Goal: Task Accomplishment & Management: Manage account settings

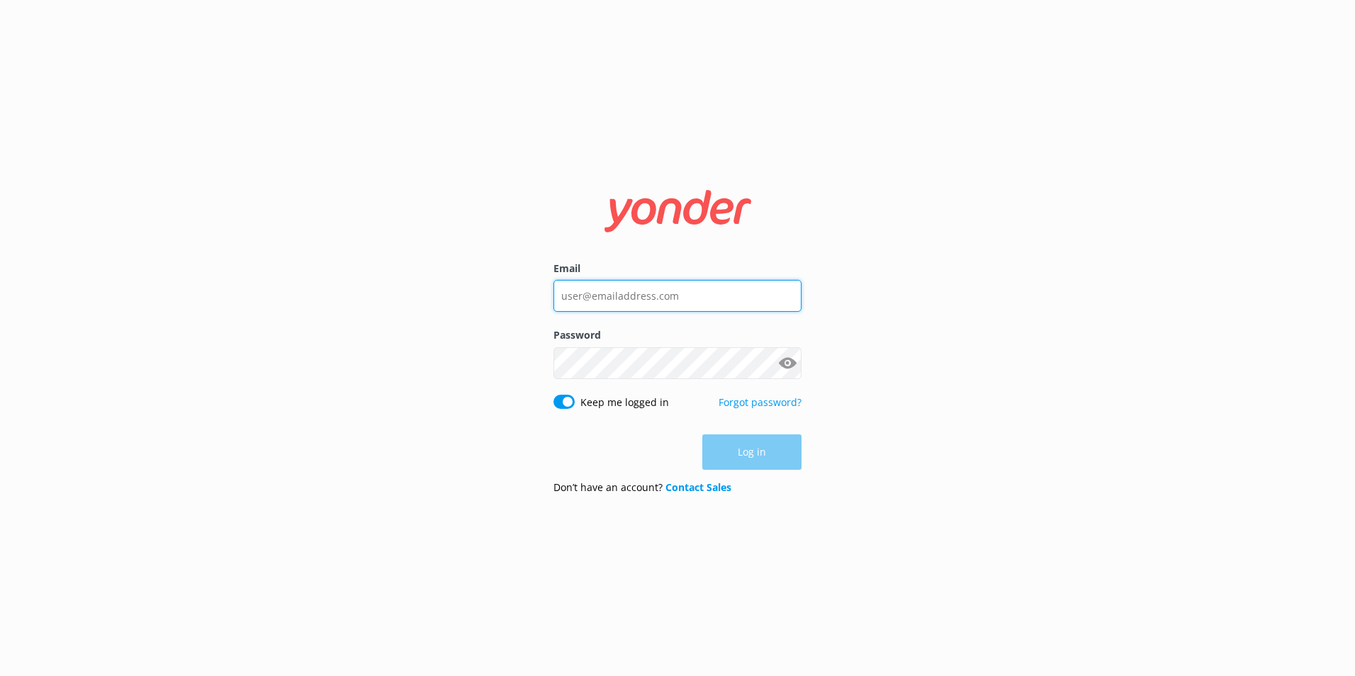
type input "[PERSON_NAME][EMAIL_ADDRESS][DOMAIN_NAME]"
click at [784, 464] on div "Log in" at bounding box center [678, 451] width 248 height 35
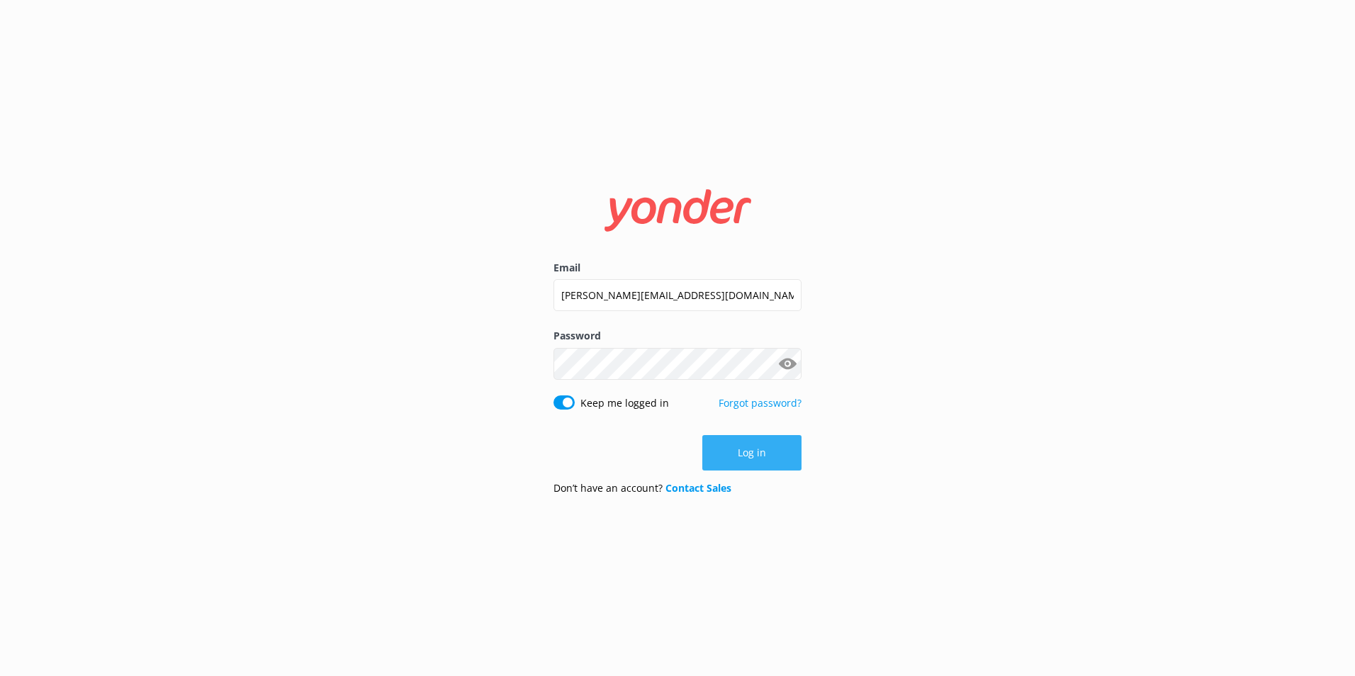
click at [780, 455] on button "Log in" at bounding box center [751, 452] width 99 height 35
